Goal: Information Seeking & Learning: Understand process/instructions

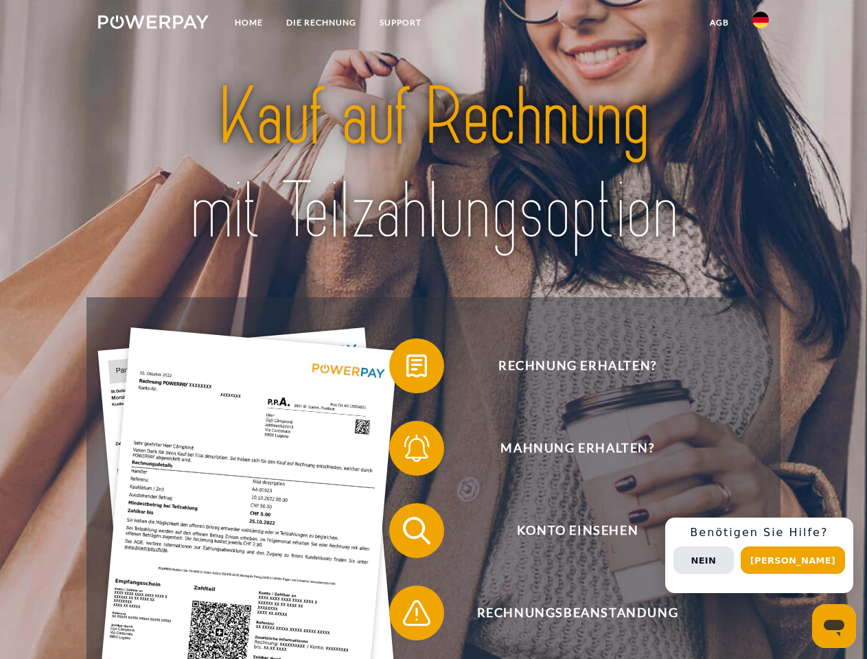
click at [153, 24] on img at bounding box center [153, 22] width 111 height 14
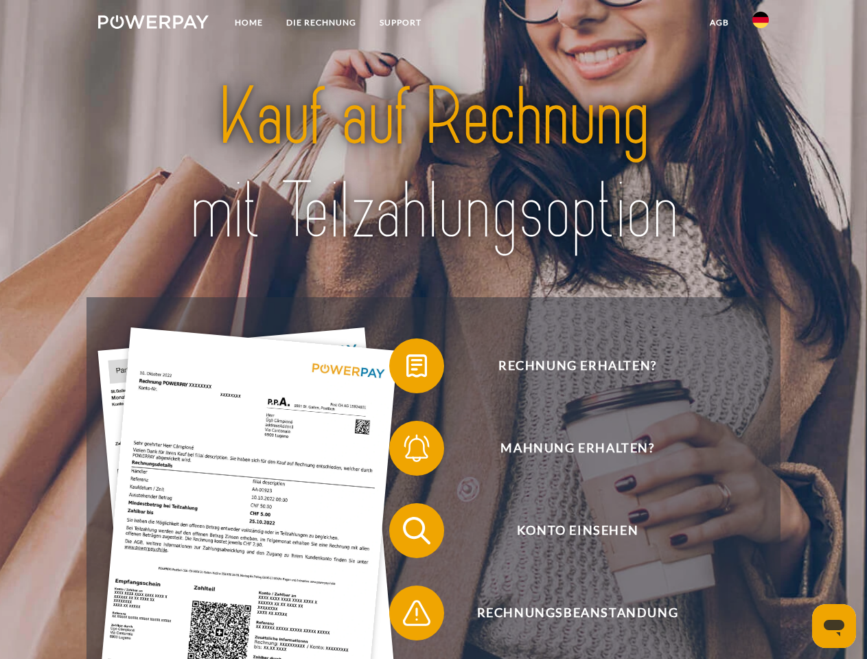
click at [760, 24] on img at bounding box center [760, 20] width 16 height 16
click at [719, 23] on link "agb" at bounding box center [719, 22] width 43 height 25
click at [406, 369] on span at bounding box center [396, 366] width 69 height 69
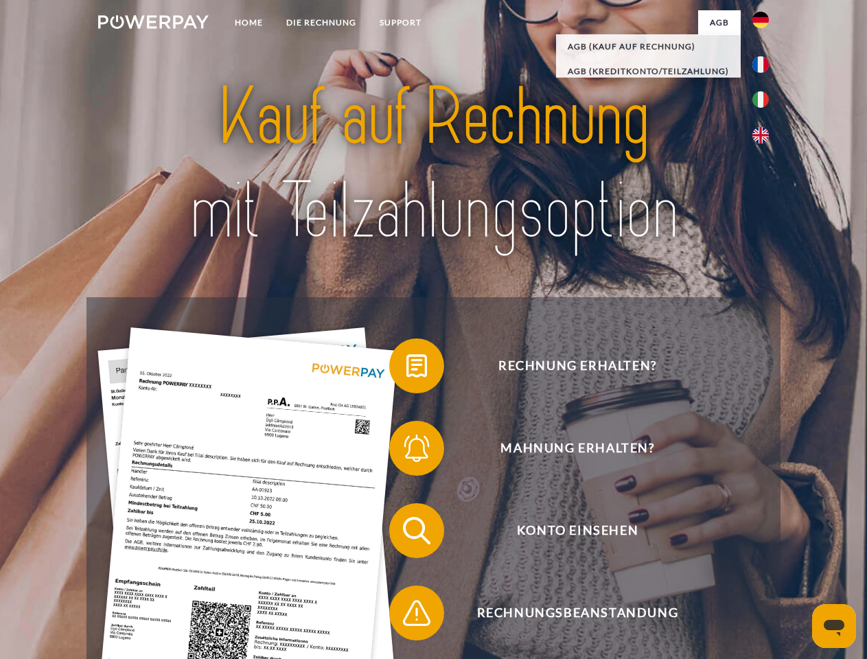
click at [406, 451] on span at bounding box center [396, 448] width 69 height 69
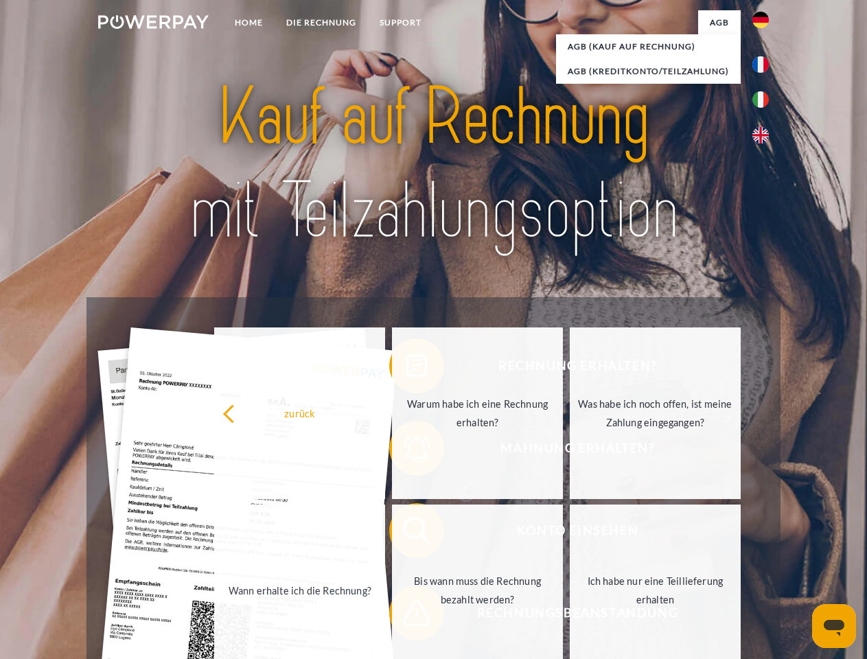
click at [406, 533] on link "Bis wann muss die Rechnung bezahlt werden?" at bounding box center [477, 590] width 171 height 172
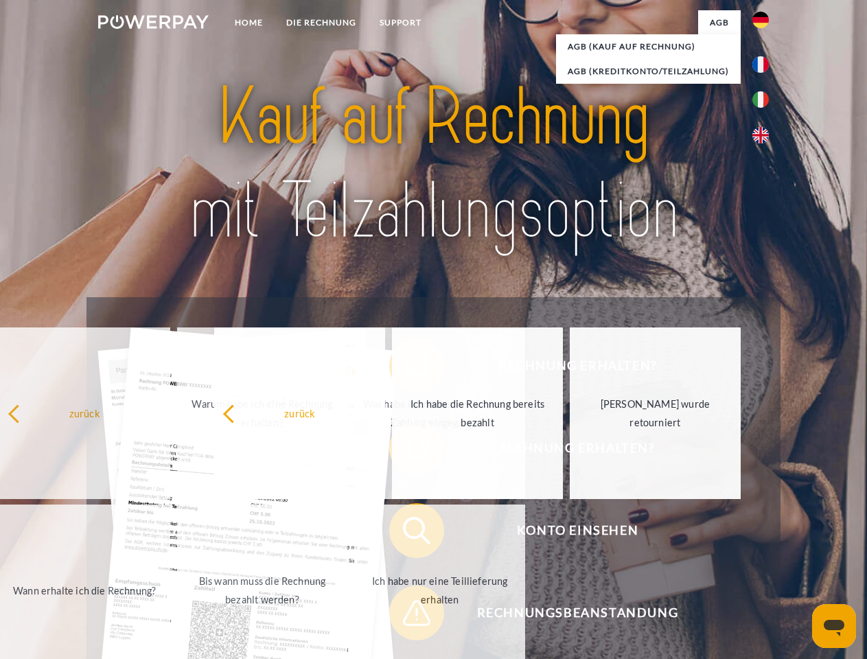
click at [406, 616] on span at bounding box center [396, 613] width 69 height 69
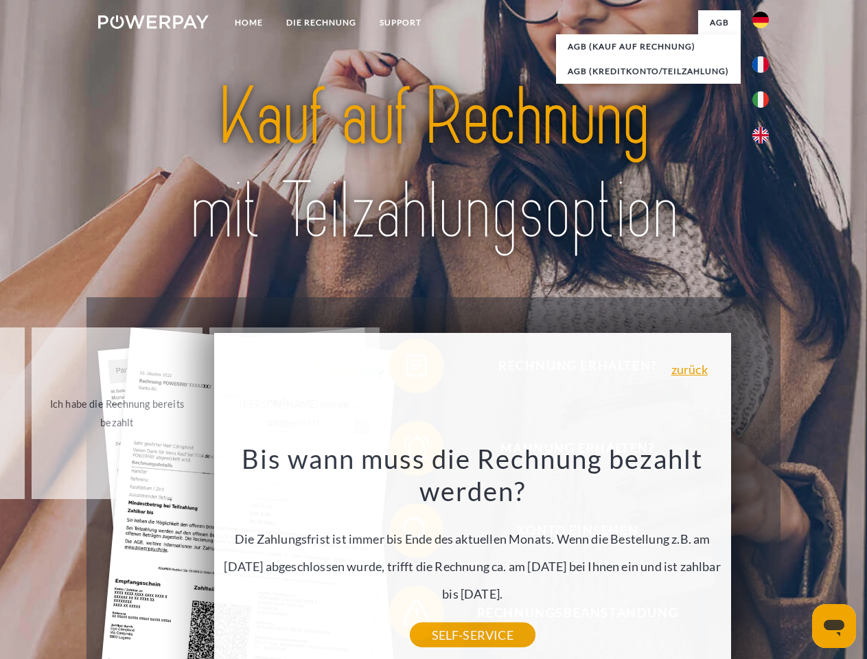
click at [764, 555] on div "Rechnung erhalten? Mahnung erhalten? Konto einsehen" at bounding box center [432, 571] width 693 height 549
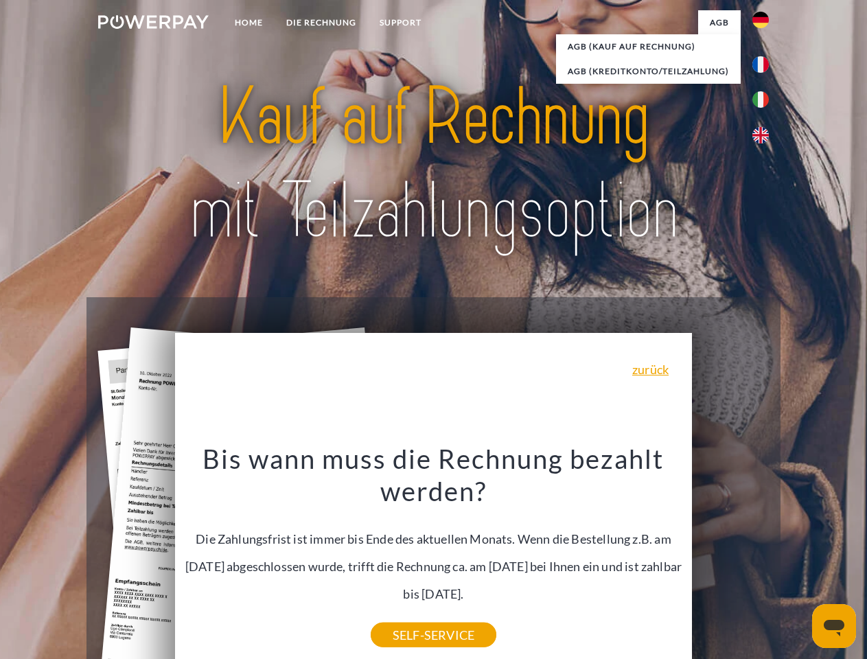
click at [730, 558] on span "Konto einsehen" at bounding box center [577, 530] width 336 height 55
click at [798, 560] on header "Home DIE RECHNUNG SUPPORT" at bounding box center [433, 474] width 867 height 948
